Goal: Information Seeking & Learning: Learn about a topic

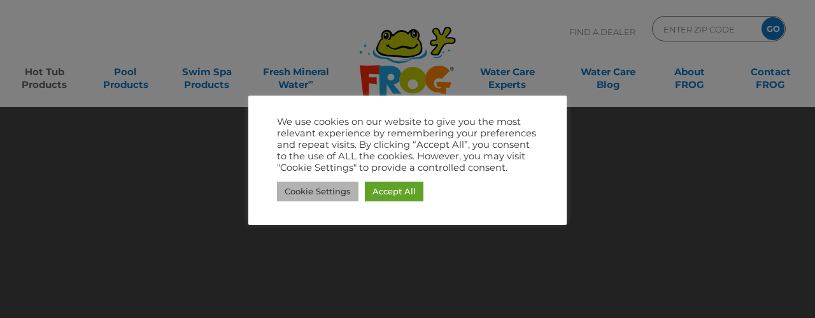
click at [315, 187] on link "Cookie Settings" at bounding box center [318, 191] width 82 height 20
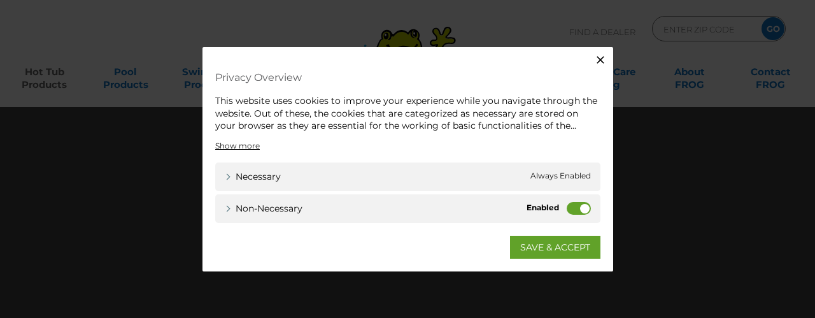
click at [597, 54] on icon "button" at bounding box center [600, 59] width 13 height 13
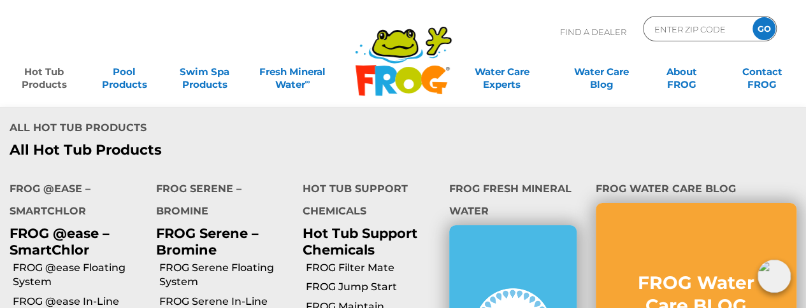
click at [34, 80] on link "Hot Tub Products" at bounding box center [44, 71] width 62 height 25
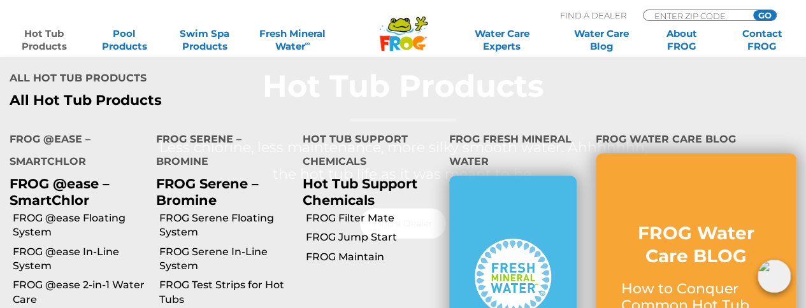
scroll to position [255, 0]
click at [38, 259] on link "FROG @ease In-Line System" at bounding box center [80, 259] width 134 height 29
